Goal: Book appointment/travel/reservation

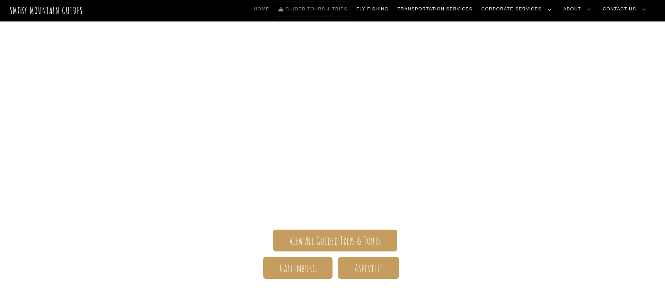
click at [346, 12] on link "Guided Tours & Trips" at bounding box center [312, 9] width 75 height 15
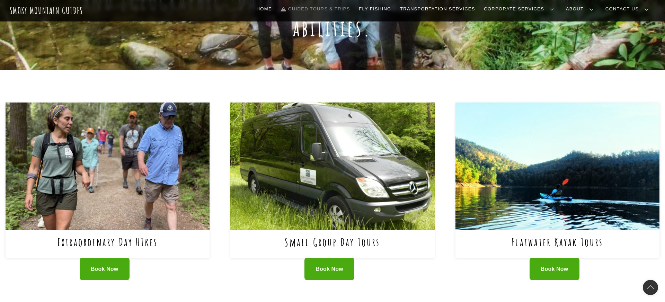
scroll to position [203, 0]
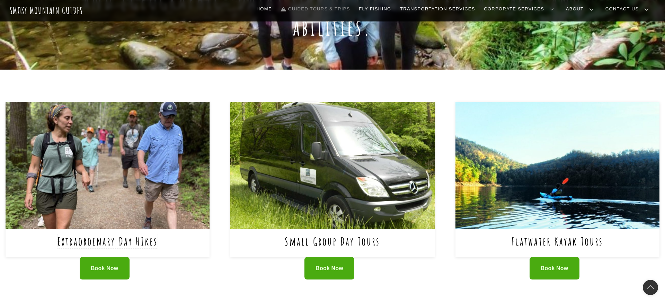
click at [122, 234] on link "Extraordinary Day HIkes" at bounding box center [107, 241] width 100 height 14
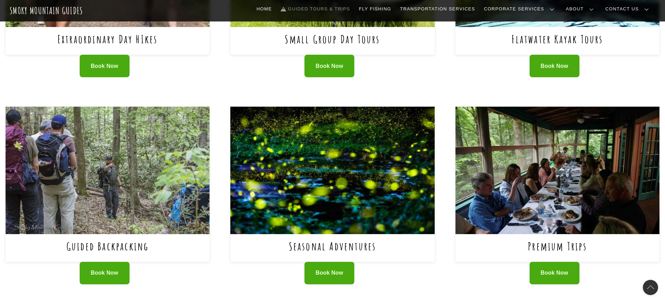
scroll to position [405, 0]
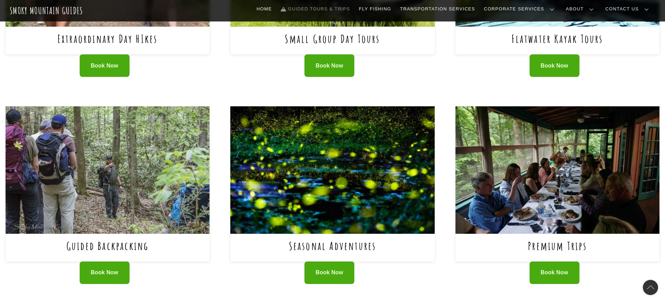
click at [323, 170] on img at bounding box center [332, 169] width 204 height 127
click at [559, 54] on link "Book Now" at bounding box center [554, 65] width 50 height 23
